Goal: Register for event/course: Sign up to attend an event or enroll in a course

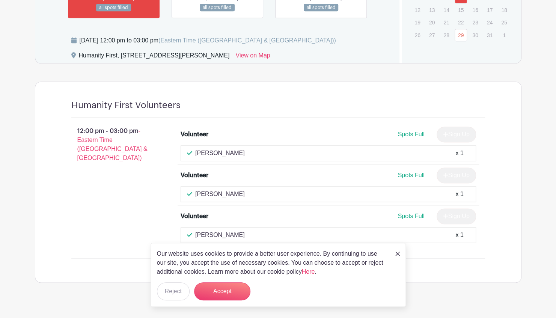
scroll to position [558, 0]
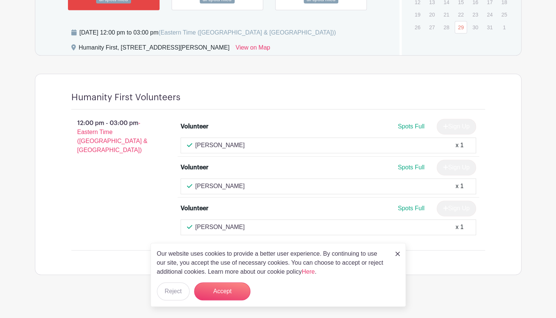
click at [398, 255] on img at bounding box center [397, 254] width 5 height 5
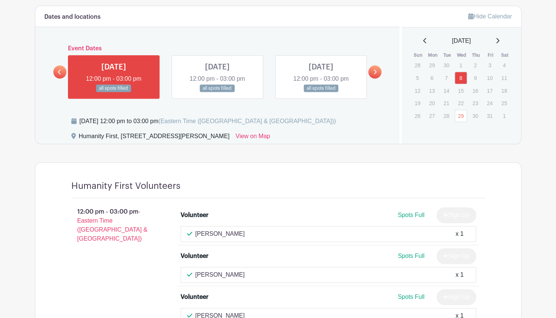
scroll to position [467, 0]
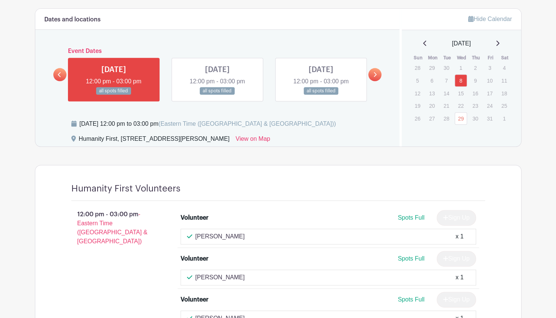
click at [375, 75] on link at bounding box center [374, 74] width 13 height 13
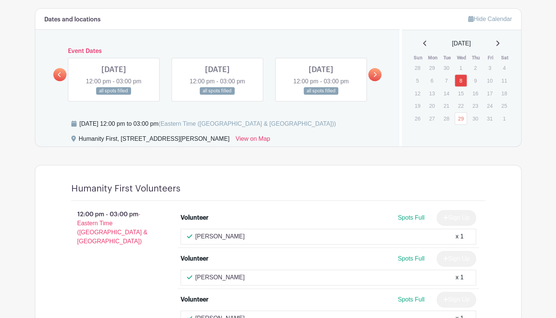
click at [375, 75] on link at bounding box center [374, 74] width 13 height 13
click at [58, 74] on icon at bounding box center [59, 75] width 3 height 6
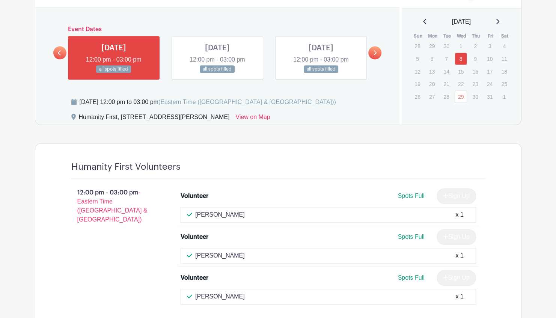
scroll to position [487, 0]
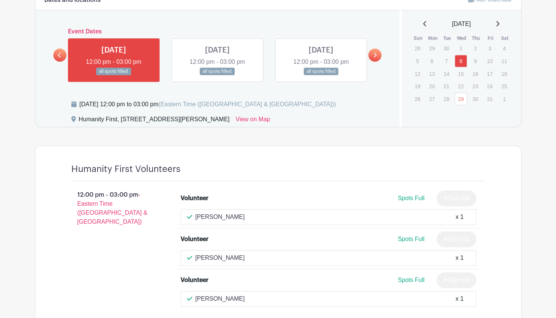
click at [373, 54] on icon at bounding box center [374, 55] width 3 height 6
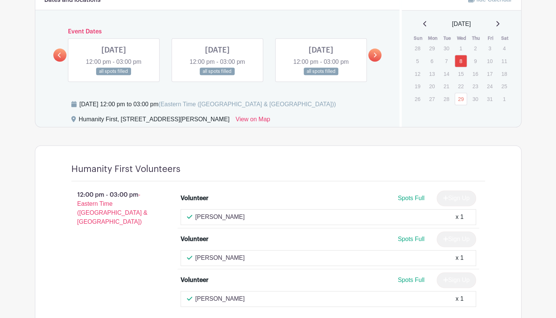
click at [373, 54] on icon at bounding box center [374, 55] width 3 height 6
click at [268, 57] on div "[DATE] 12:00 pm - 03:00 pm all spots filled" at bounding box center [218, 60] width 104 height 44
click at [54, 54] on link at bounding box center [59, 54] width 13 height 13
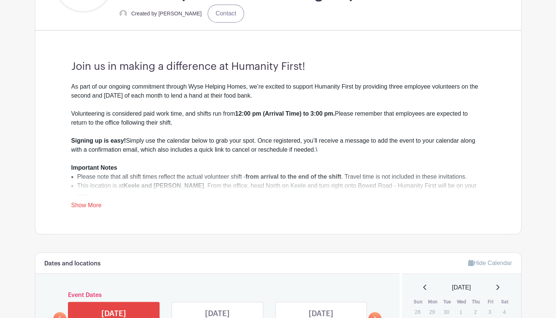
scroll to position [224, 0]
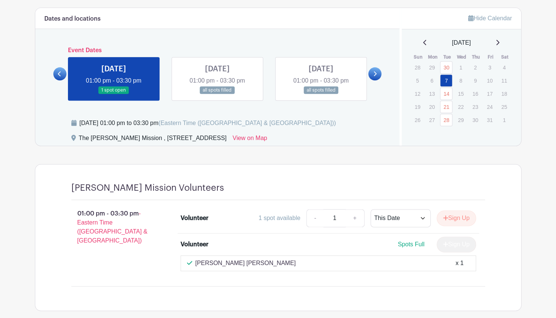
scroll to position [422, 0]
click at [371, 70] on link at bounding box center [374, 73] width 13 height 13
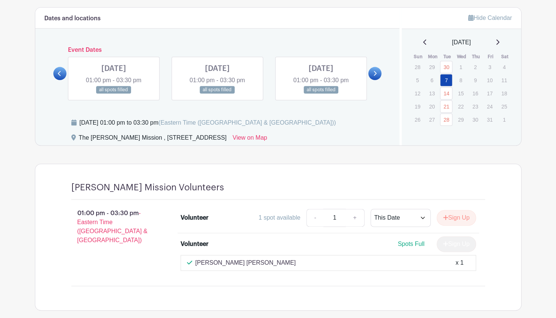
click at [371, 70] on link at bounding box center [374, 73] width 13 height 13
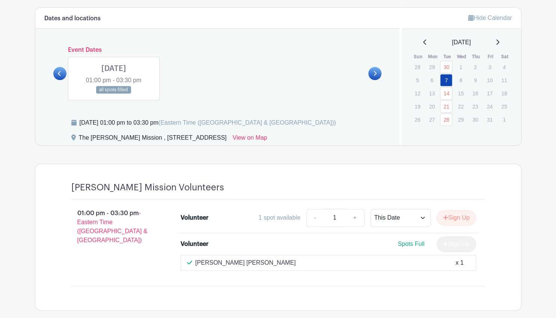
click at [371, 70] on link at bounding box center [374, 73] width 13 height 13
